Goal: Transaction & Acquisition: Purchase product/service

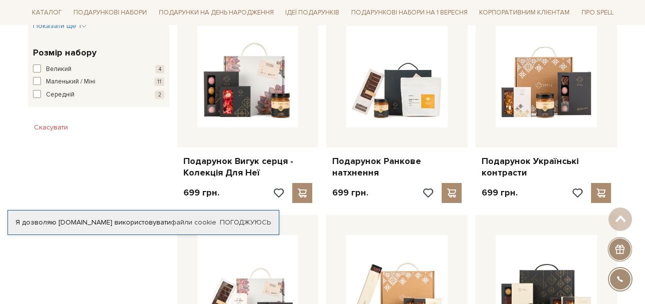
scroll to position [620, 0]
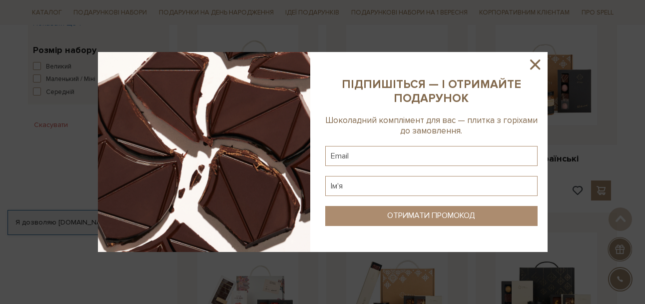
click at [534, 62] on icon at bounding box center [535, 64] width 10 height 10
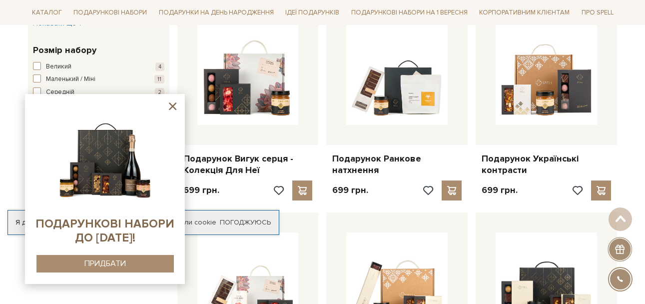
click at [170, 106] on icon at bounding box center [172, 106] width 12 height 12
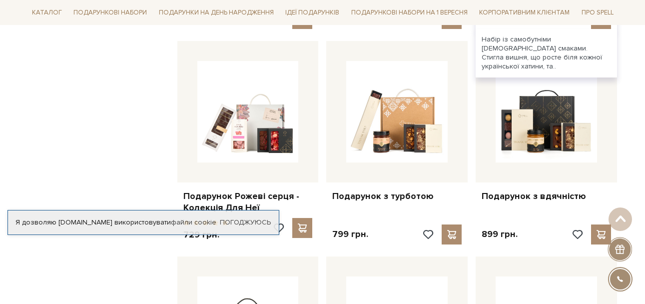
scroll to position [820, 0]
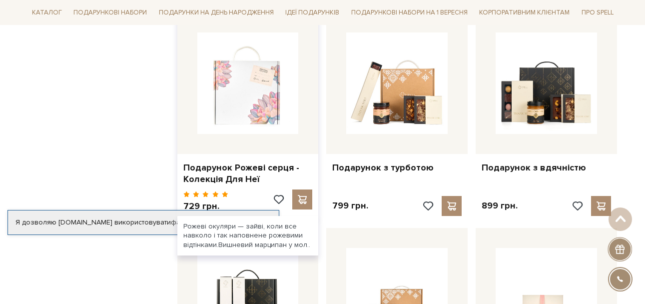
click at [262, 113] on img at bounding box center [247, 82] width 101 height 101
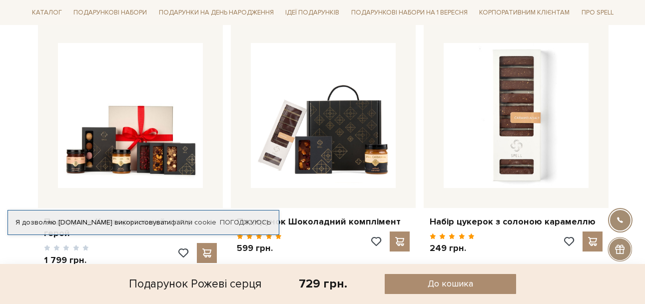
scroll to position [650, 0]
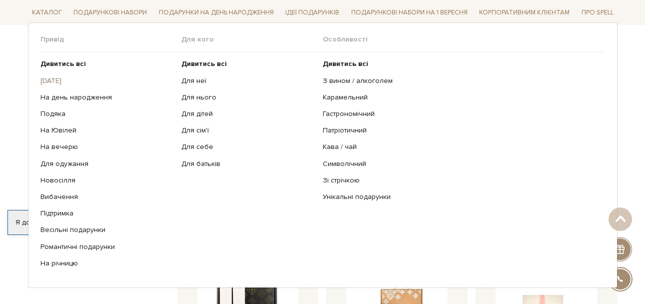
click at [62, 79] on link "[DATE]" at bounding box center [107, 80] width 134 height 9
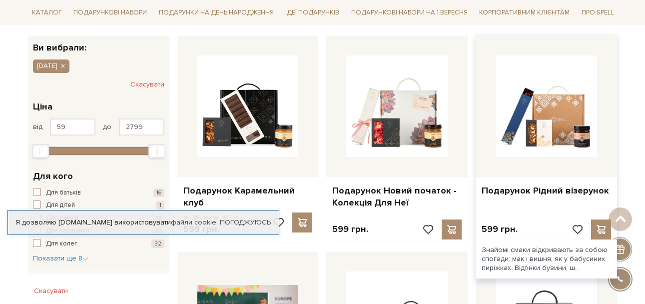
scroll to position [150, 0]
